Goal: Transaction & Acquisition: Obtain resource

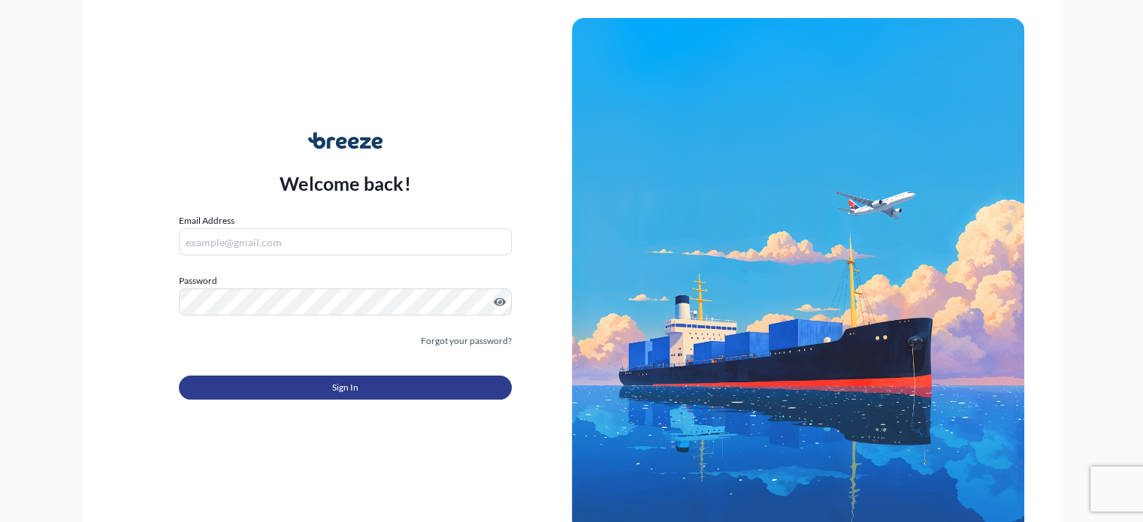
type input "[EMAIL_ADDRESS][DOMAIN_NAME]"
click at [293, 383] on button "Sign In" at bounding box center [345, 388] width 332 height 24
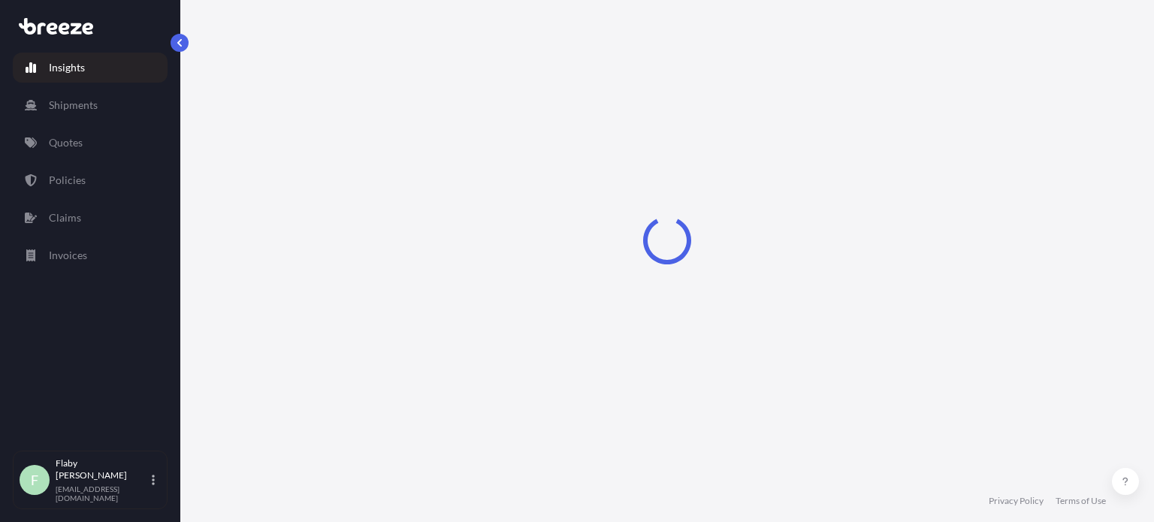
select select "2025"
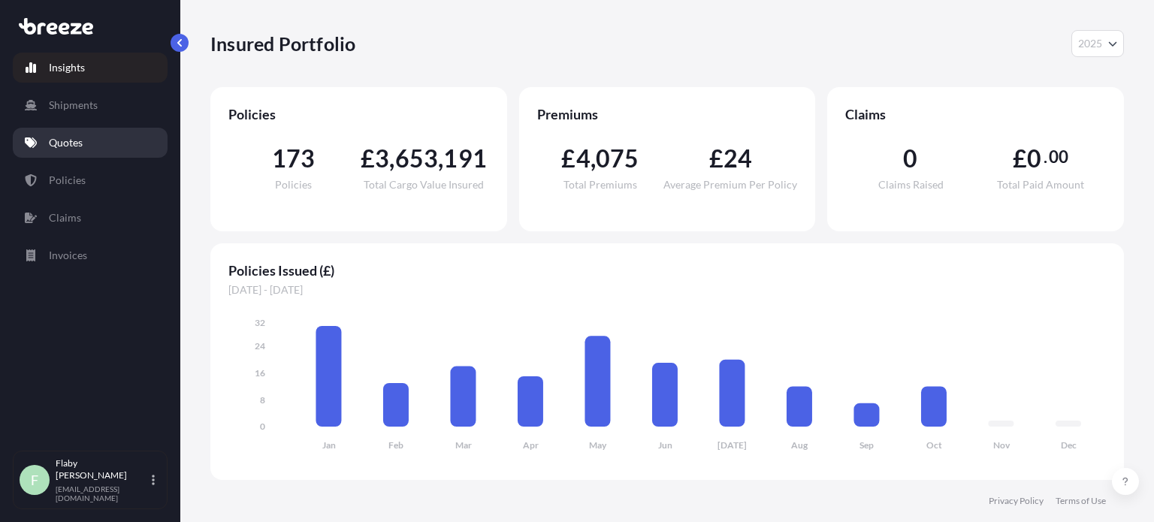
click at [110, 147] on link "Quotes" at bounding box center [90, 143] width 155 height 30
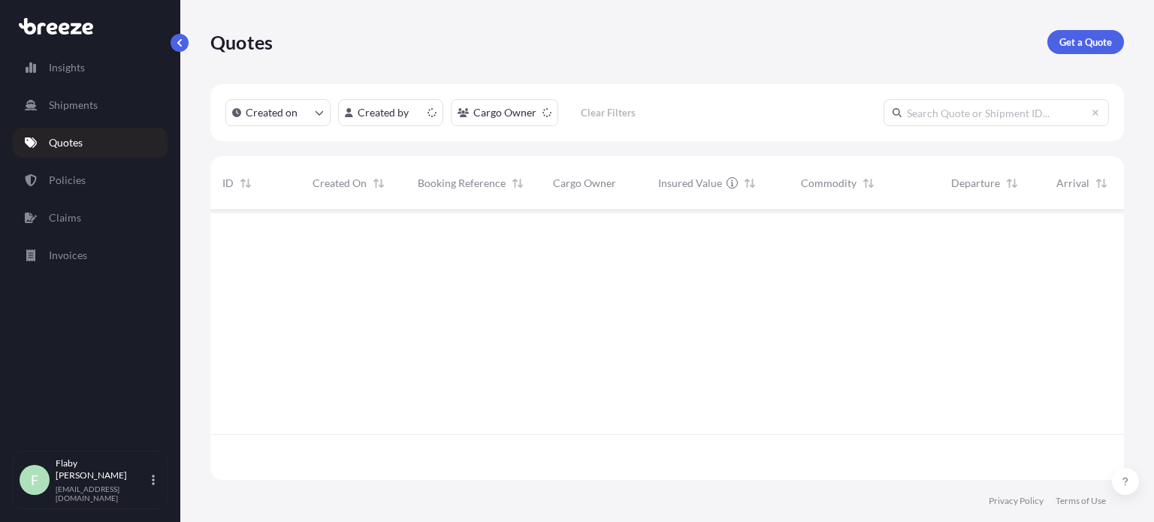
scroll to position [267, 901]
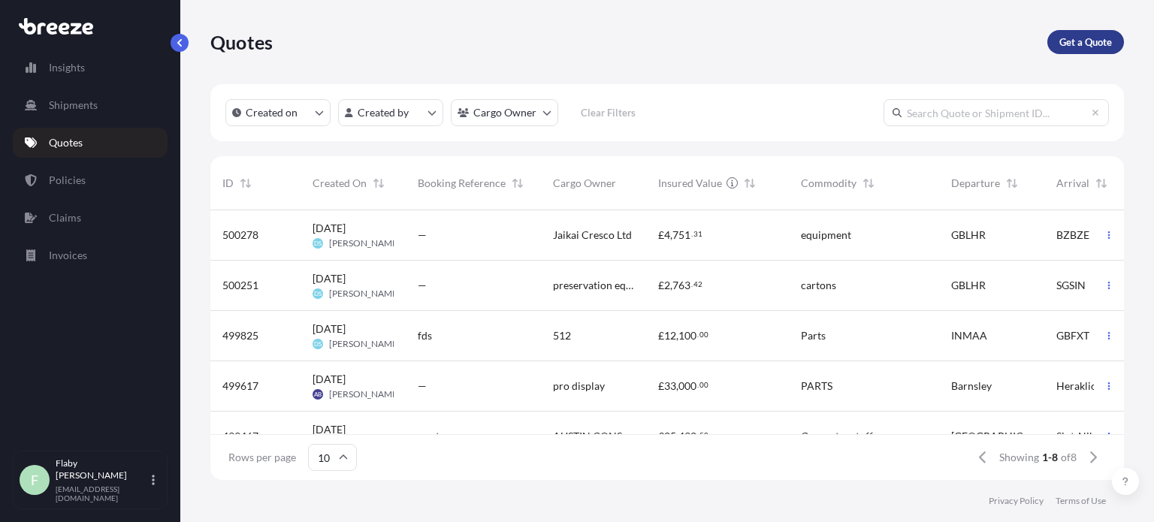
click at [1112, 32] on link "Get a Quote" at bounding box center [1085, 42] width 77 height 24
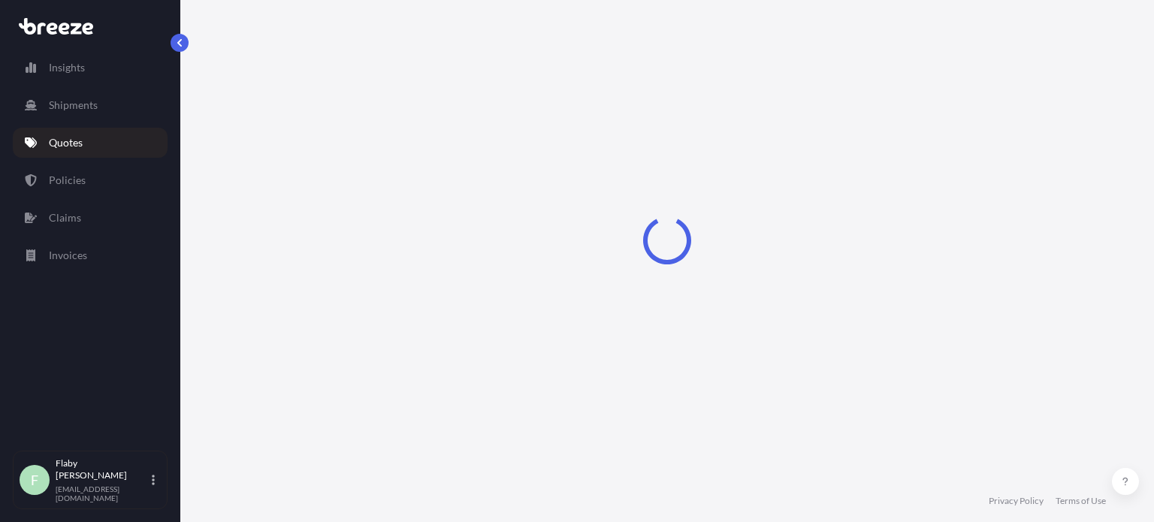
select select "Sea"
select select "1"
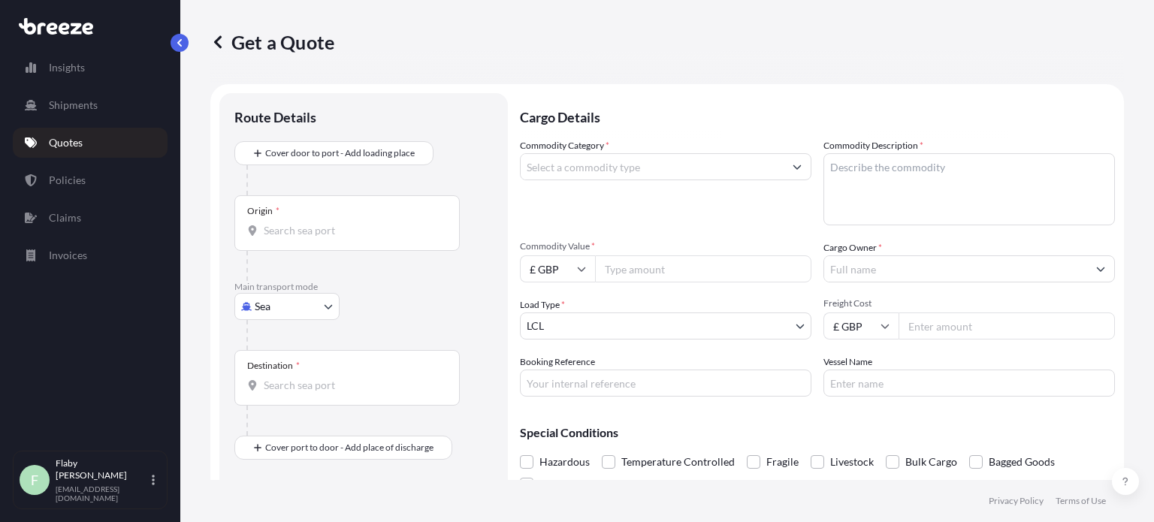
scroll to position [24, 0]
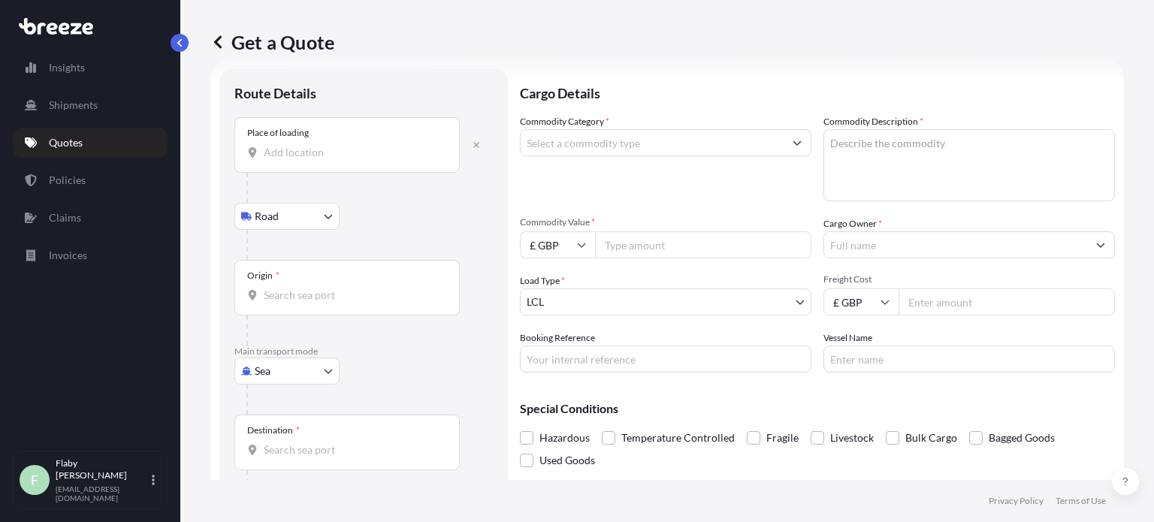
click at [379, 166] on div "Place of loading" at bounding box center [346, 145] width 225 height 56
click at [379, 160] on input "Place of loading" at bounding box center [352, 152] width 177 height 15
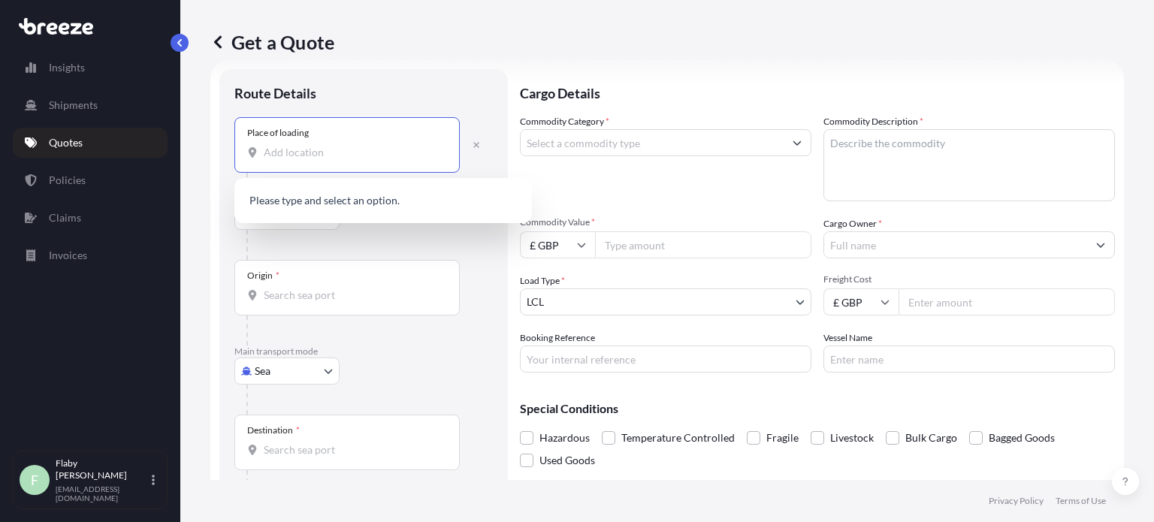
paste input "DE55 2JJ ALFRETON"
click at [370, 189] on div "[STREET_ADDRESS]" at bounding box center [382, 202] width 285 height 36
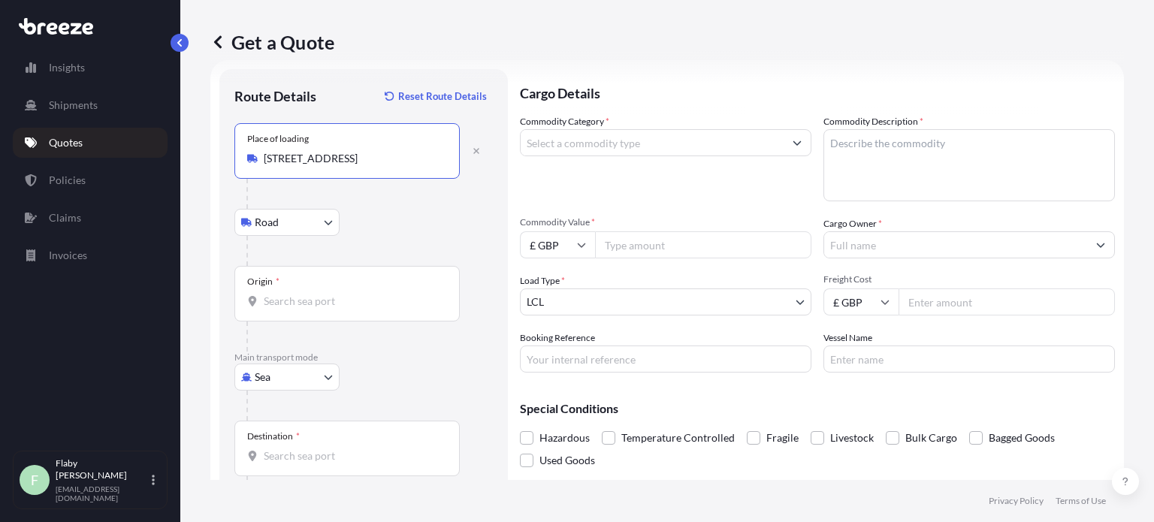
type input "[STREET_ADDRESS]"
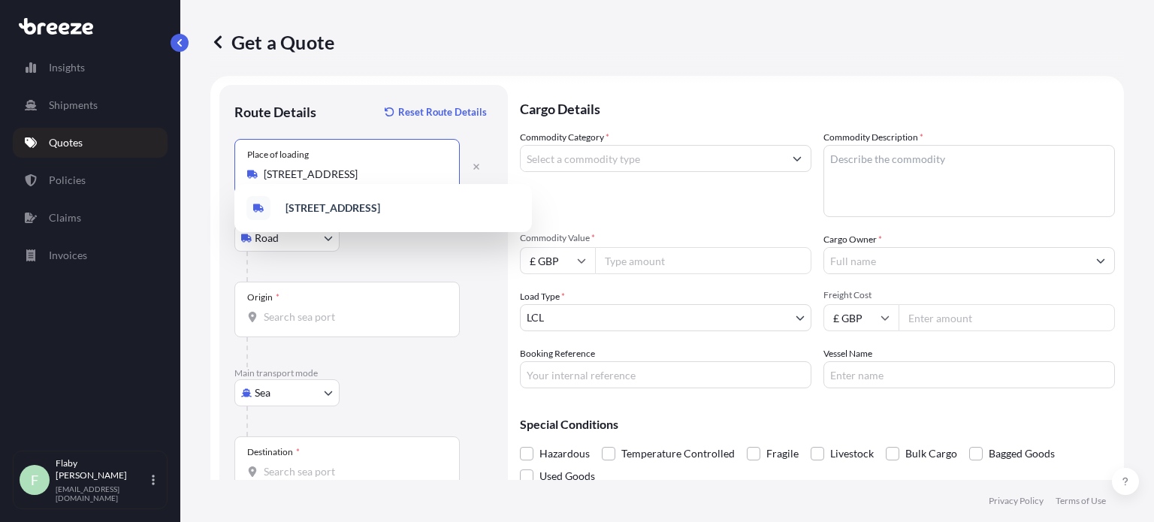
scroll to position [0, 0]
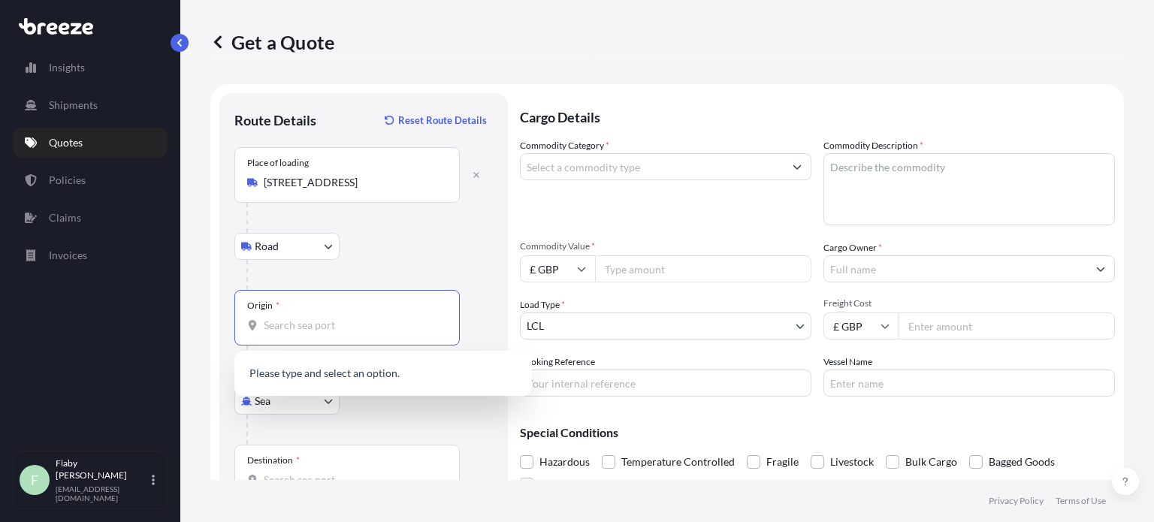
click at [391, 326] on input "Origin *" at bounding box center [352, 325] width 177 height 15
click at [365, 180] on input "[STREET_ADDRESS]" at bounding box center [352, 182] width 177 height 15
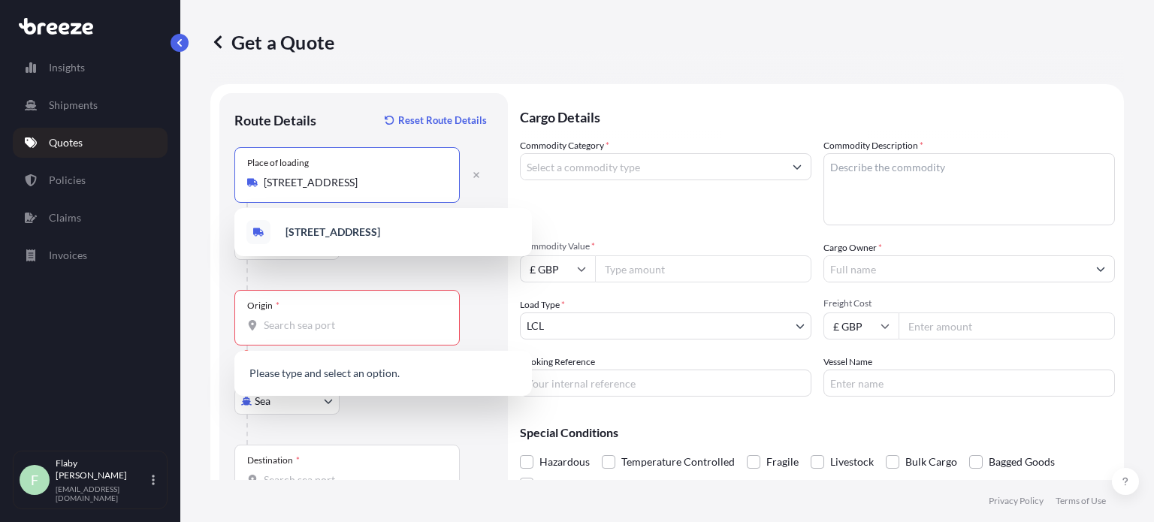
click at [365, 180] on input "[STREET_ADDRESS]" at bounding box center [352, 182] width 177 height 15
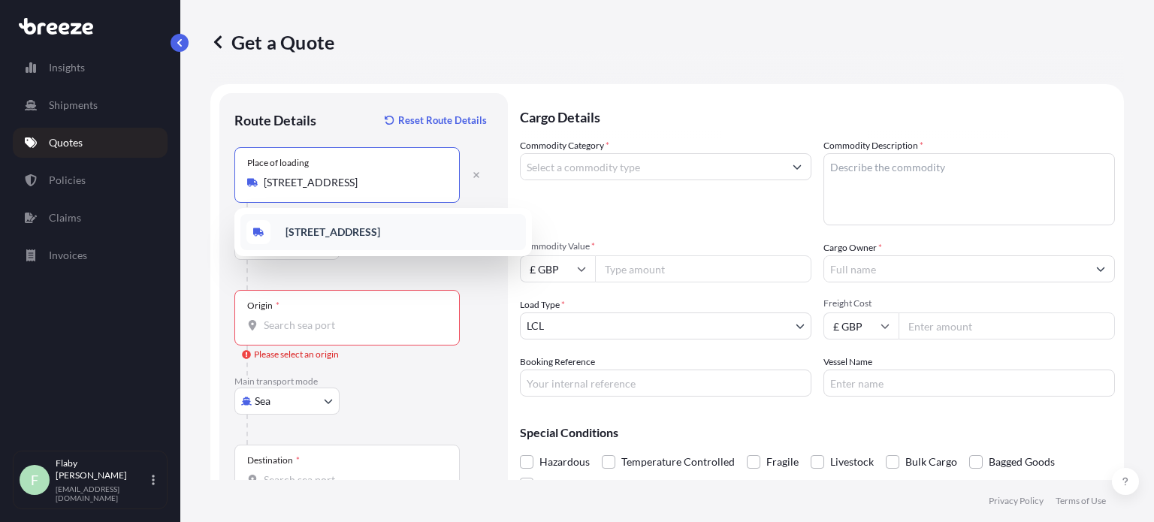
click at [286, 318] on input "Origin * Please select an origin" at bounding box center [352, 325] width 177 height 15
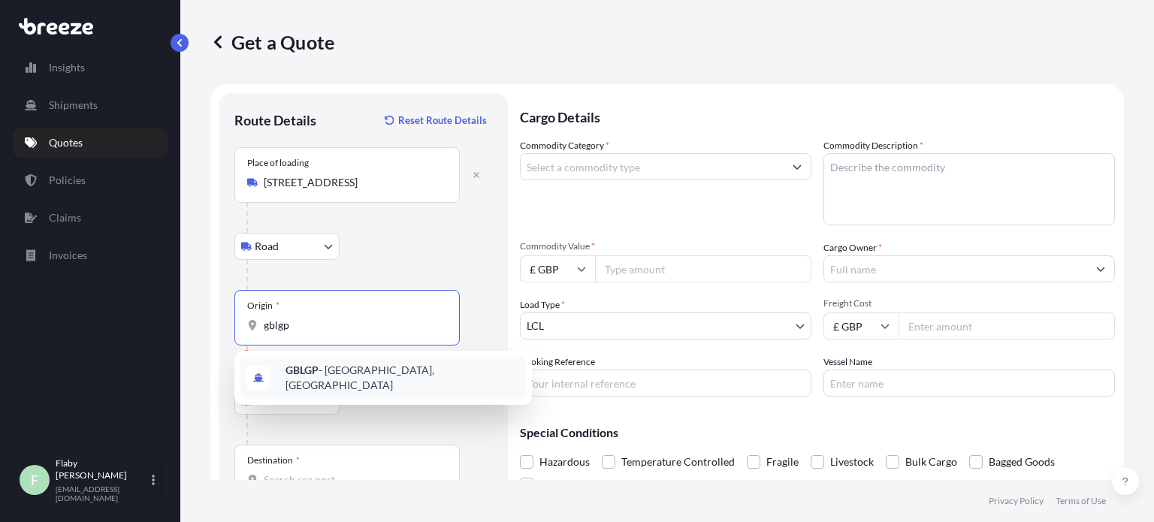
click at [309, 376] on b "GBLGP" at bounding box center [301, 370] width 33 height 13
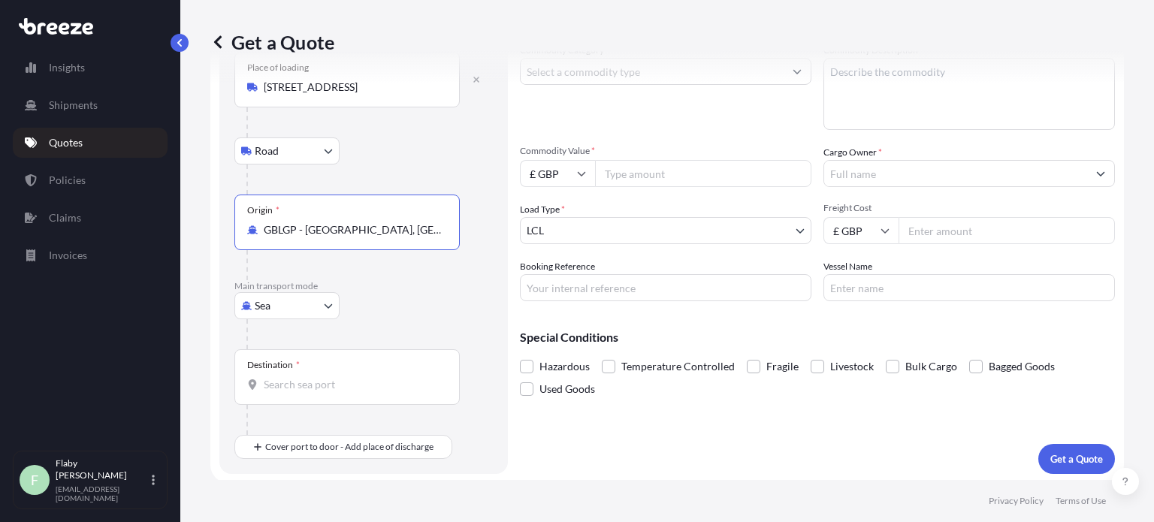
scroll to position [97, 0]
type input "GBLGP - [GEOGRAPHIC_DATA], [GEOGRAPHIC_DATA]"
click at [284, 391] on div "Destination *" at bounding box center [346, 376] width 225 height 56
click at [284, 391] on input "Destination *" at bounding box center [352, 383] width 177 height 15
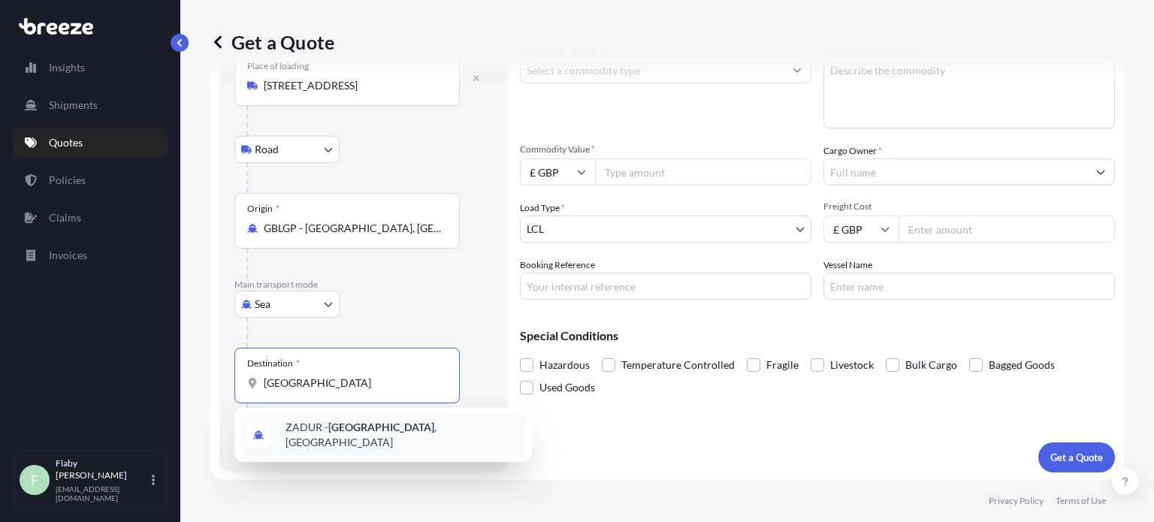
click at [312, 430] on span "ZADUR - [GEOGRAPHIC_DATA] , [GEOGRAPHIC_DATA]" at bounding box center [402, 435] width 234 height 30
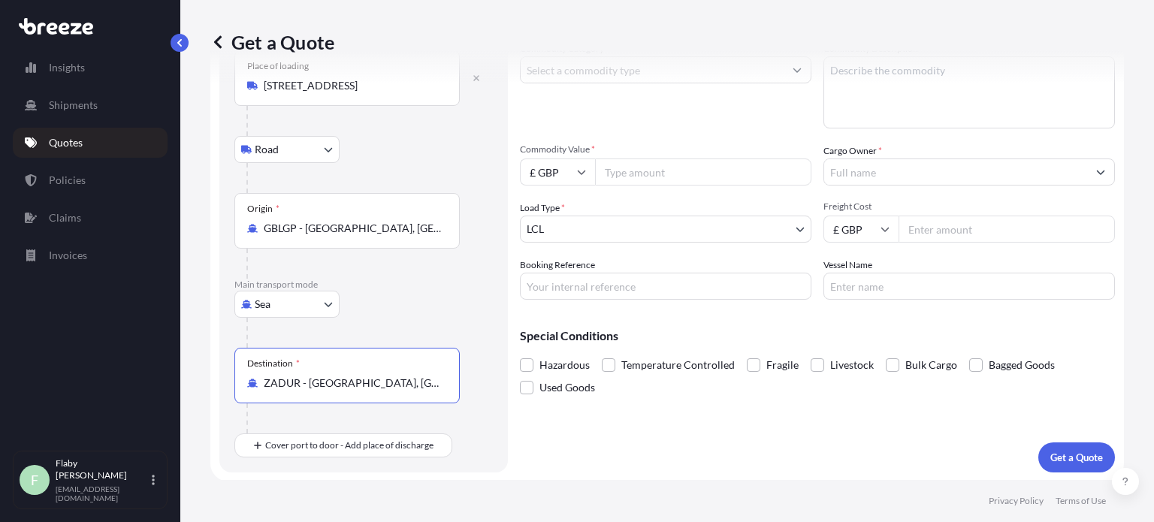
scroll to position [0, 0]
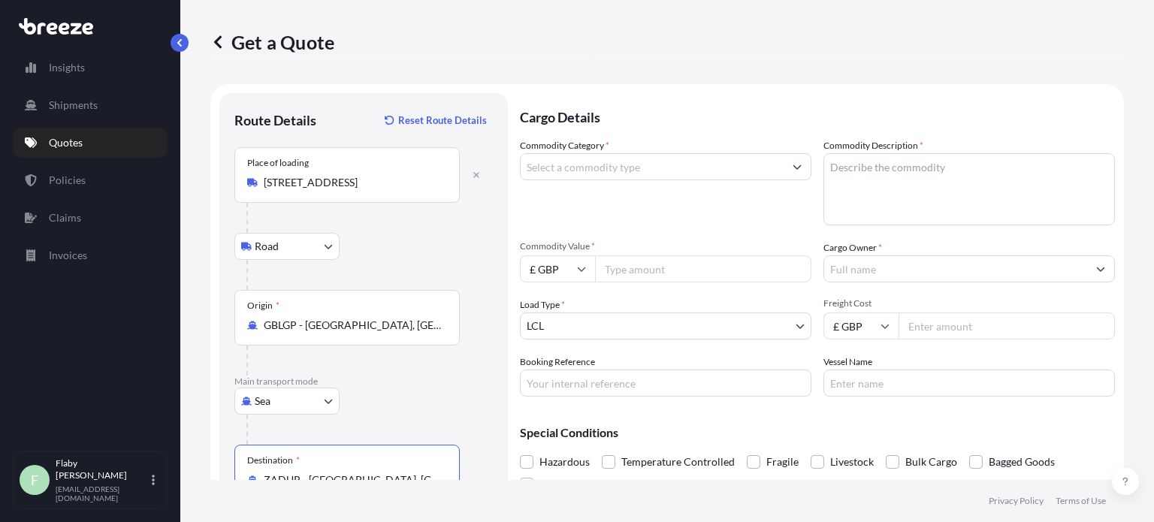
type input "ZADUR - [GEOGRAPHIC_DATA], [GEOGRAPHIC_DATA]"
click at [629, 165] on input "Commodity Category *" at bounding box center [652, 166] width 263 height 27
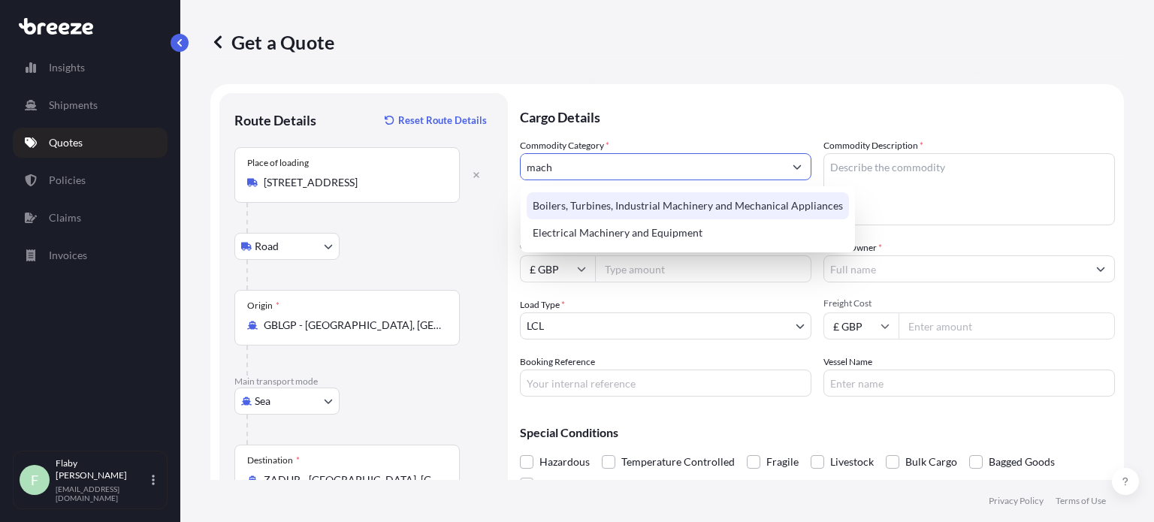
click at [650, 211] on div "Boilers, Turbines, Industrial Machinery and Mechanical Appliances" at bounding box center [688, 205] width 322 height 27
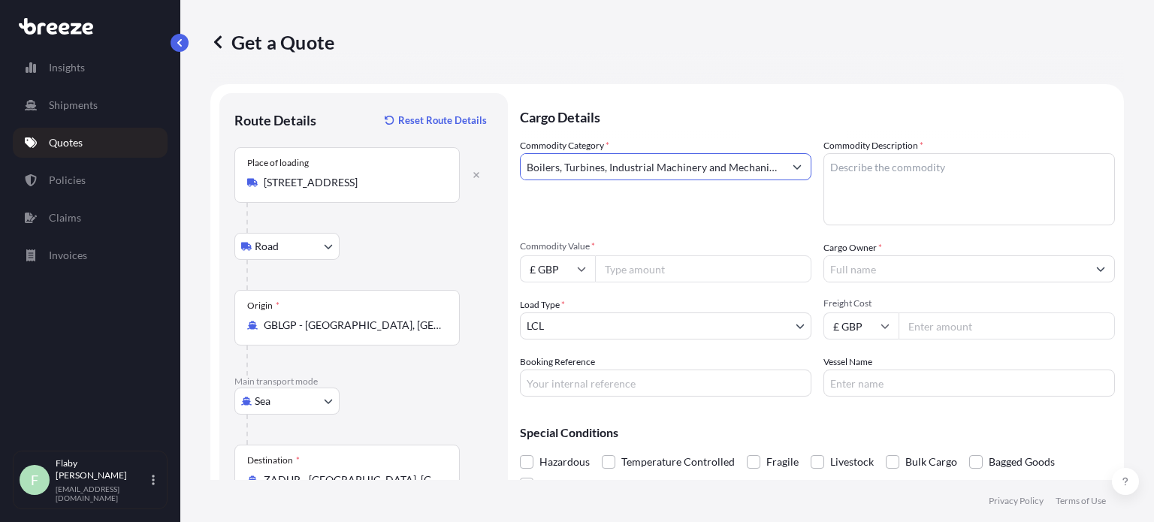
type input "Boilers, Turbines, Industrial Machinery and Mechanical Appliances"
click at [883, 177] on textarea "Commodity Description *" at bounding box center [968, 189] width 291 height 72
type textarea "Machinery Used & New Items"
click at [647, 258] on input "Commodity Value *" at bounding box center [703, 268] width 216 height 27
type input "124541.02"
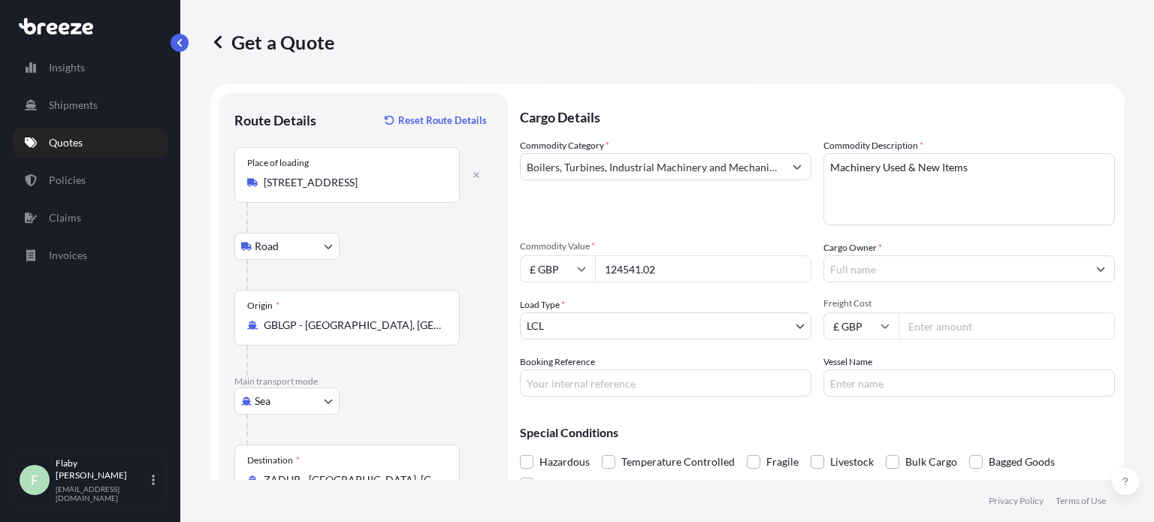
click at [869, 258] on input "Cargo Owner *" at bounding box center [955, 268] width 263 height 27
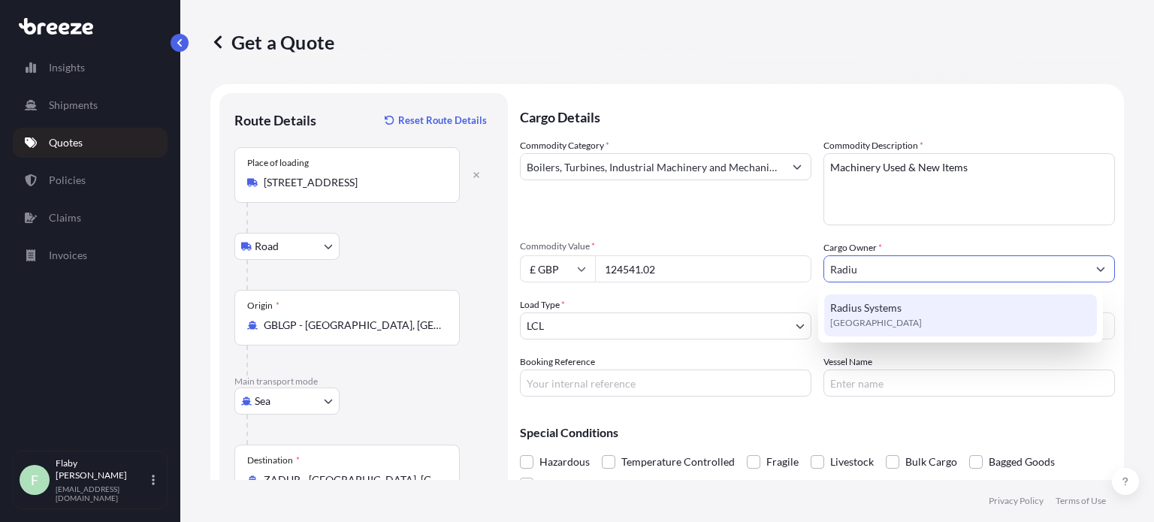
click at [859, 315] on span "Radius Systems" at bounding box center [865, 307] width 71 height 15
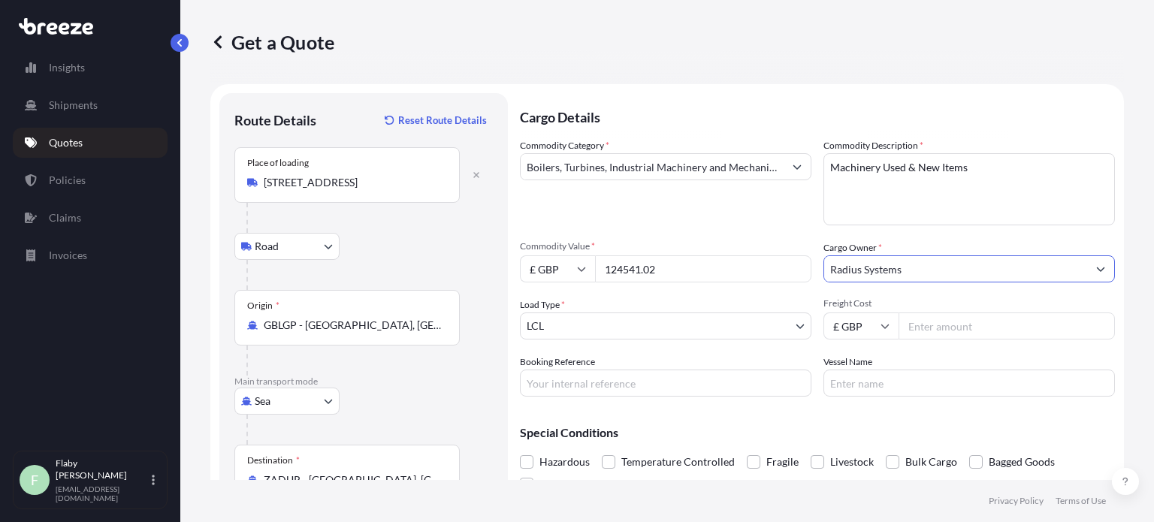
type input "Radius Systems"
click at [724, 387] on input "Booking Reference" at bounding box center [665, 383] width 291 height 27
type input "Q3691"
click at [880, 384] on input "Vessel Name" at bounding box center [968, 383] width 291 height 27
click at [742, 345] on div "Commodity Category * Boilers, Turbines, Industrial Machinery and Mechanical App…" at bounding box center [817, 267] width 595 height 258
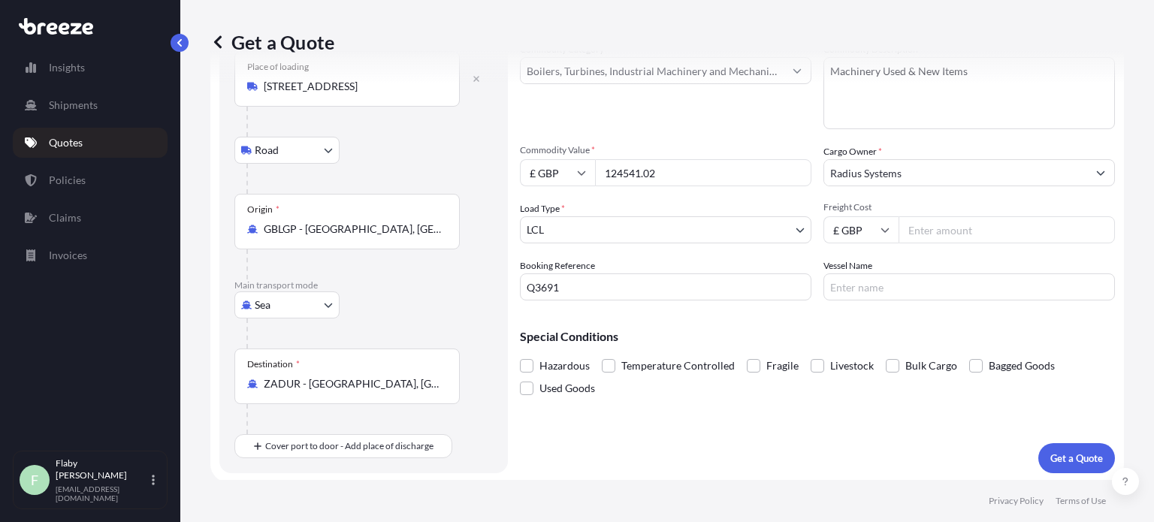
scroll to position [97, 0]
click at [533, 387] on label "Used Goods" at bounding box center [557, 387] width 75 height 23
click at [520, 376] on input "Used Goods" at bounding box center [520, 376] width 0 height 0
click at [1061, 445] on button "Get a Quote" at bounding box center [1076, 457] width 77 height 30
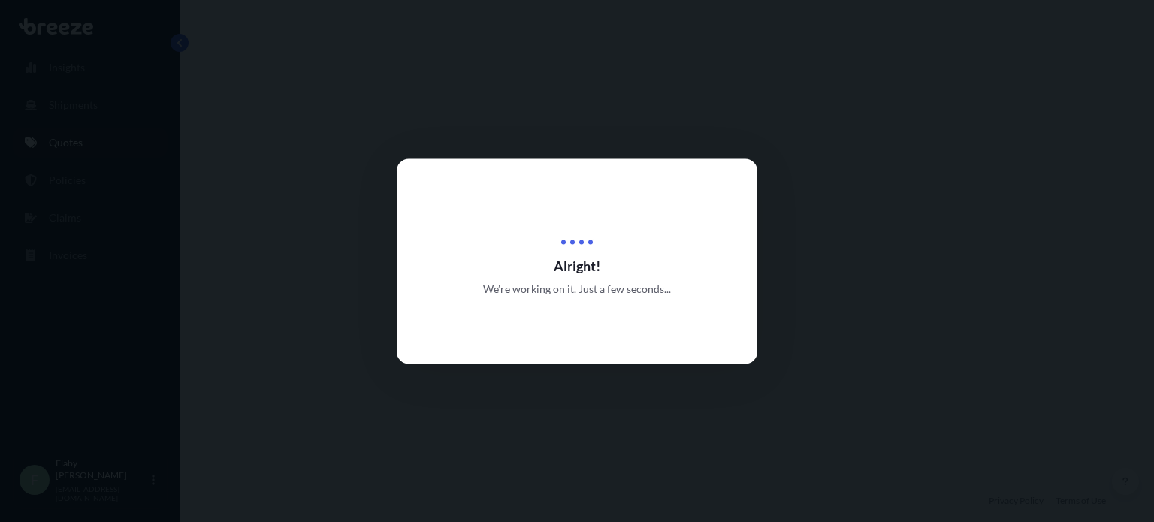
select select "Road"
select select "Sea"
select select "1"
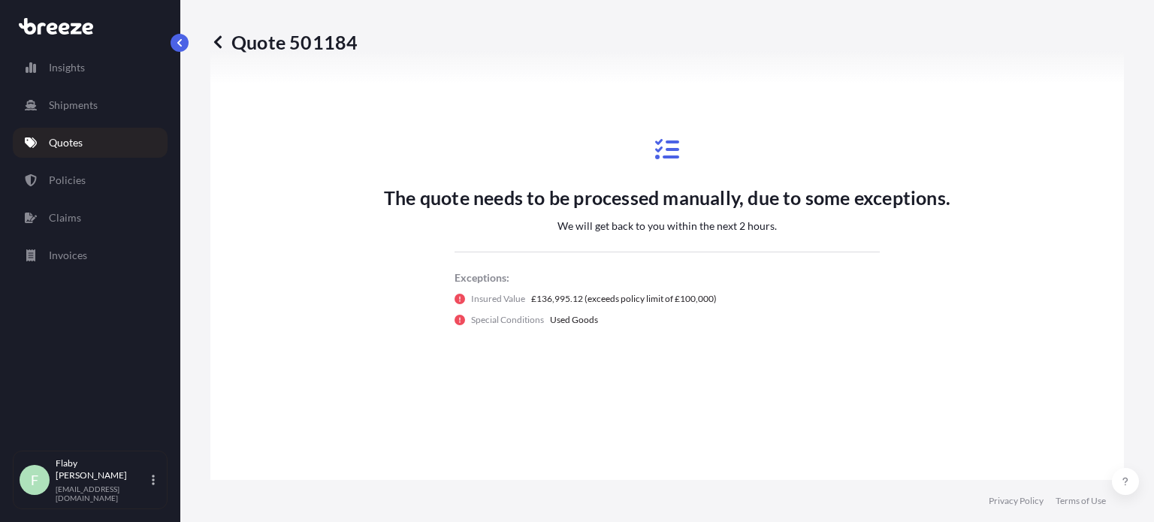
scroll to position [736, 0]
